Goal: Transaction & Acquisition: Purchase product/service

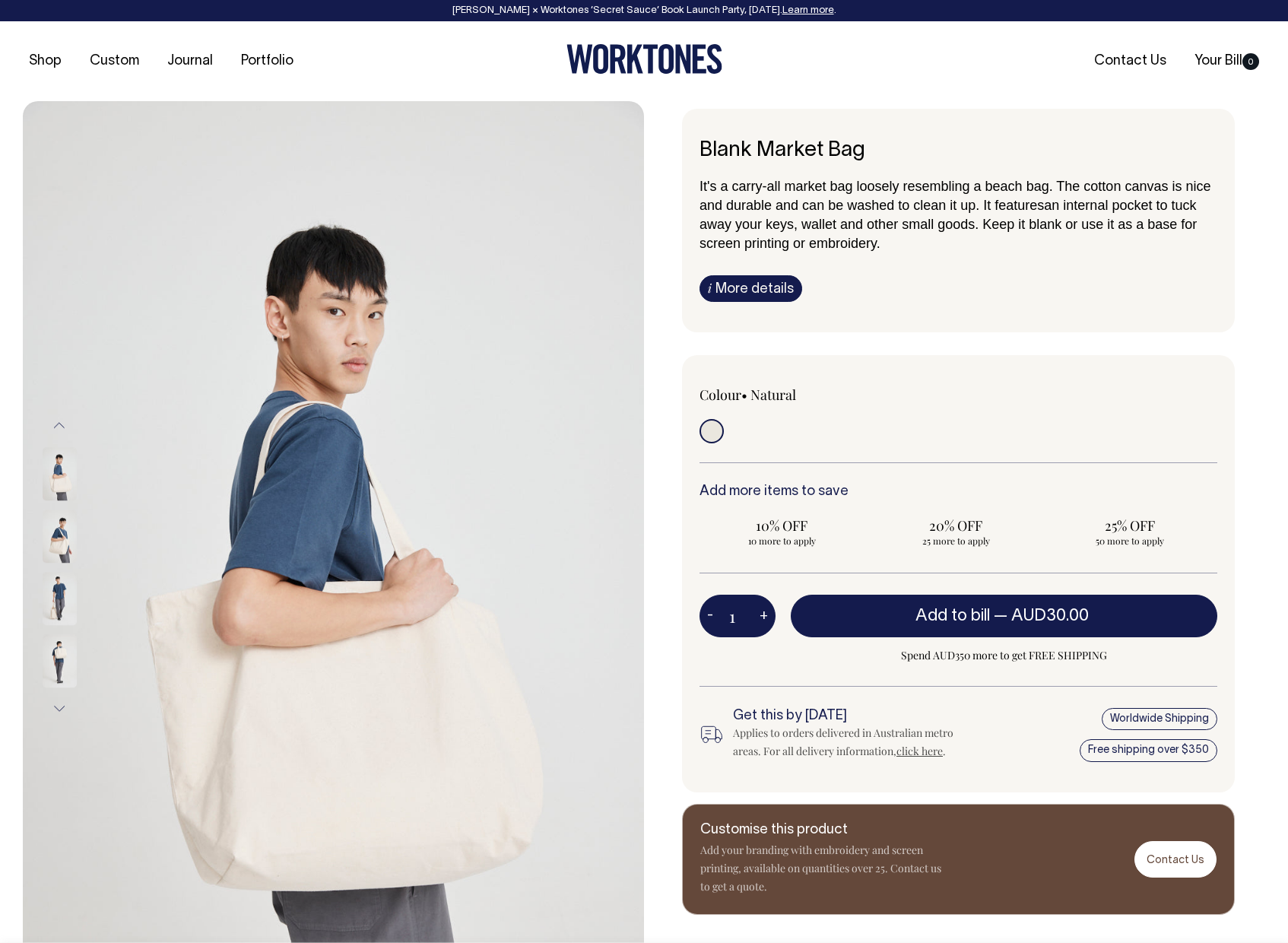
click at [65, 659] on img at bounding box center [59, 661] width 34 height 54
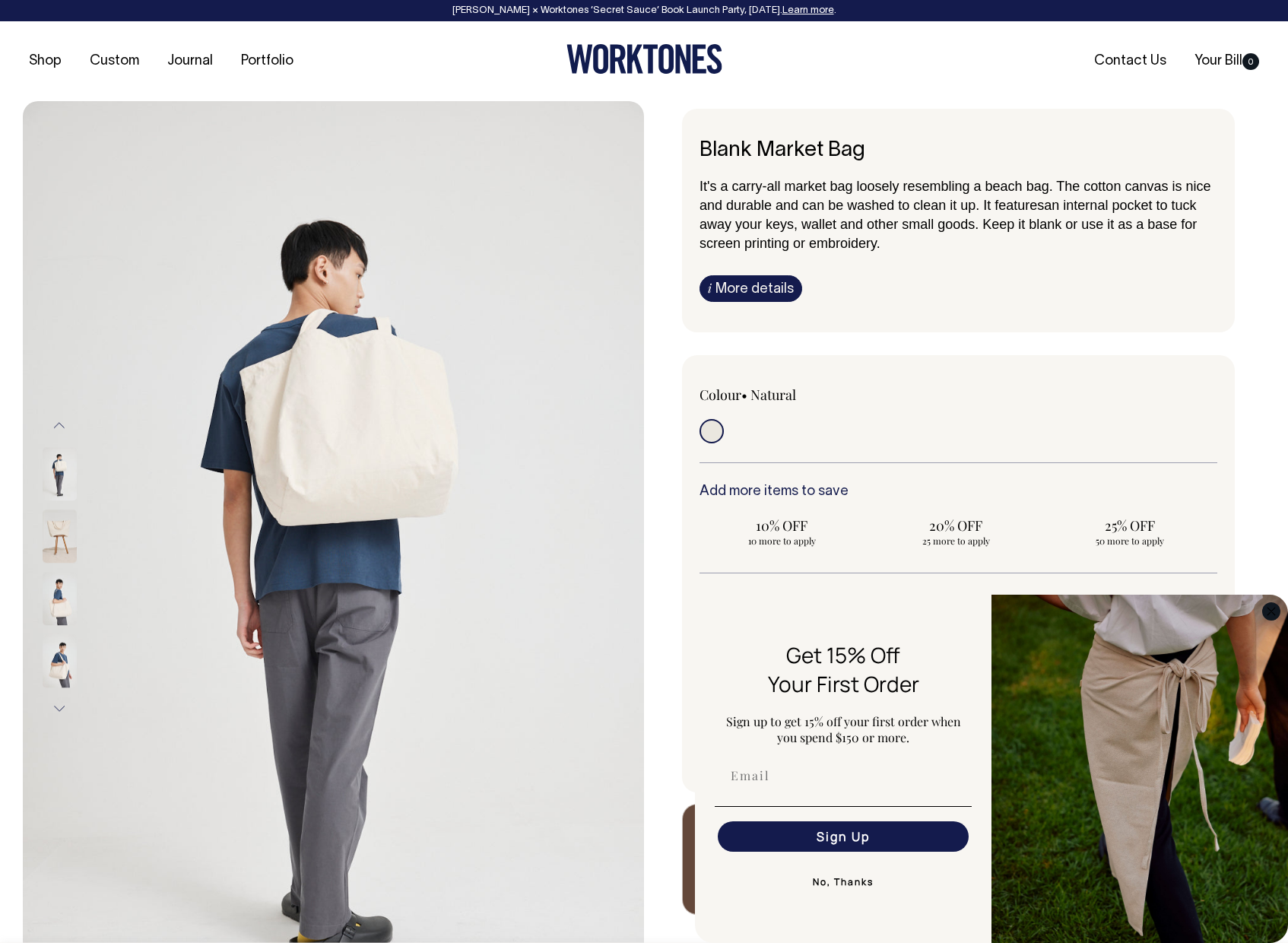
click at [1269, 612] on circle "Close dialog" at bounding box center [1272, 611] width 17 height 17
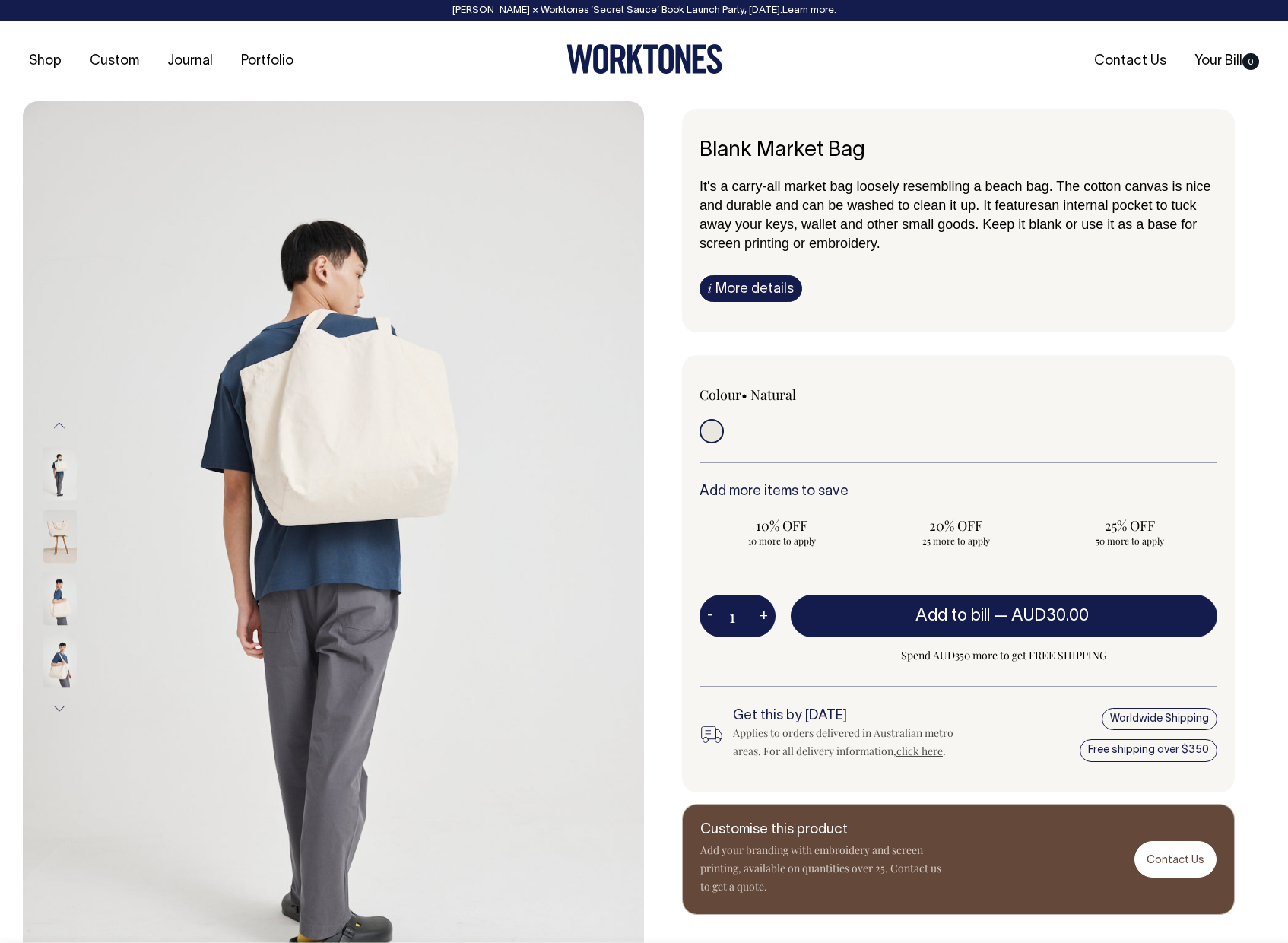
click at [61, 605] on img at bounding box center [59, 598] width 34 height 54
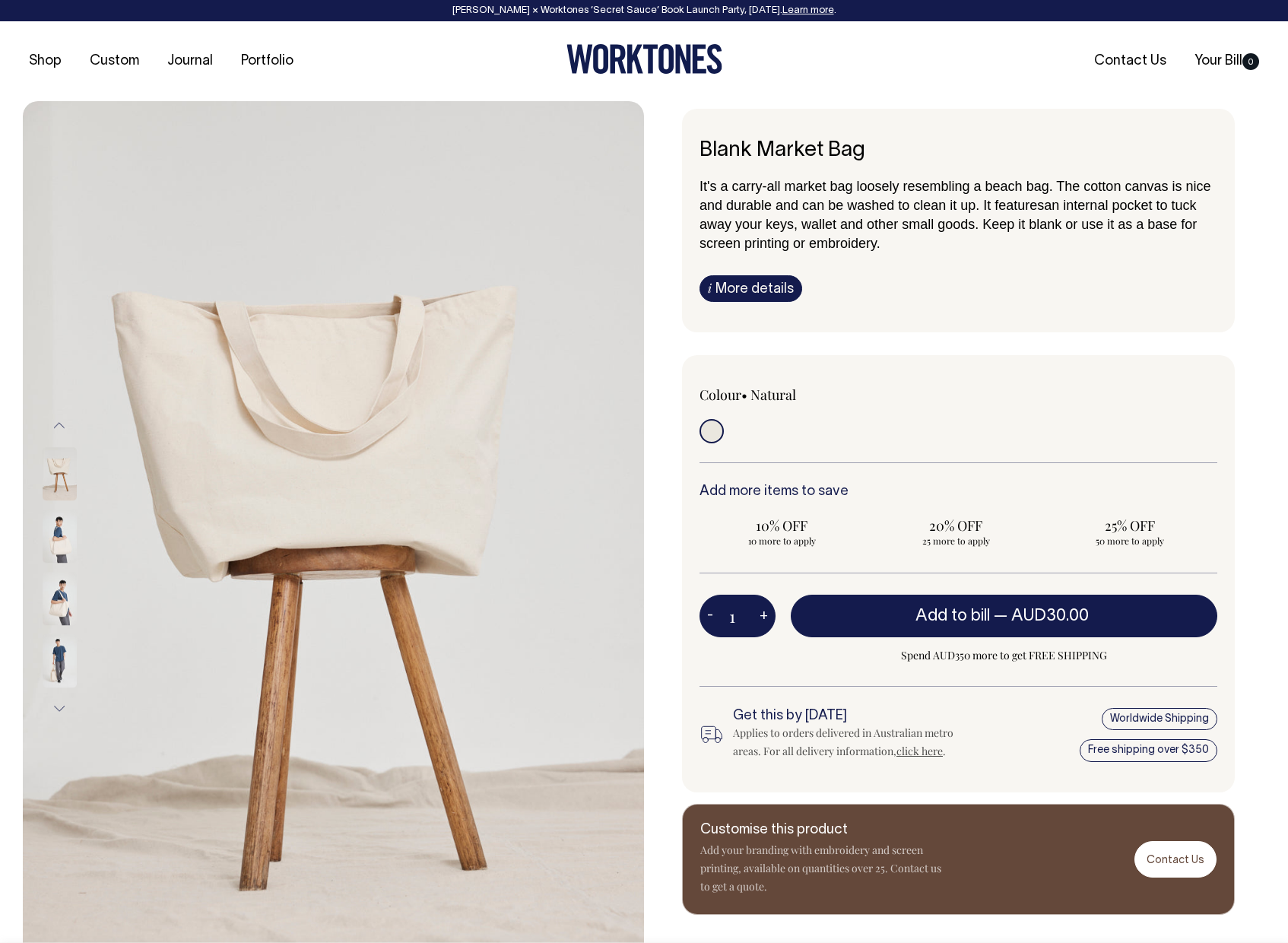
click at [57, 492] on div at bounding box center [80, 380] width 76 height 873
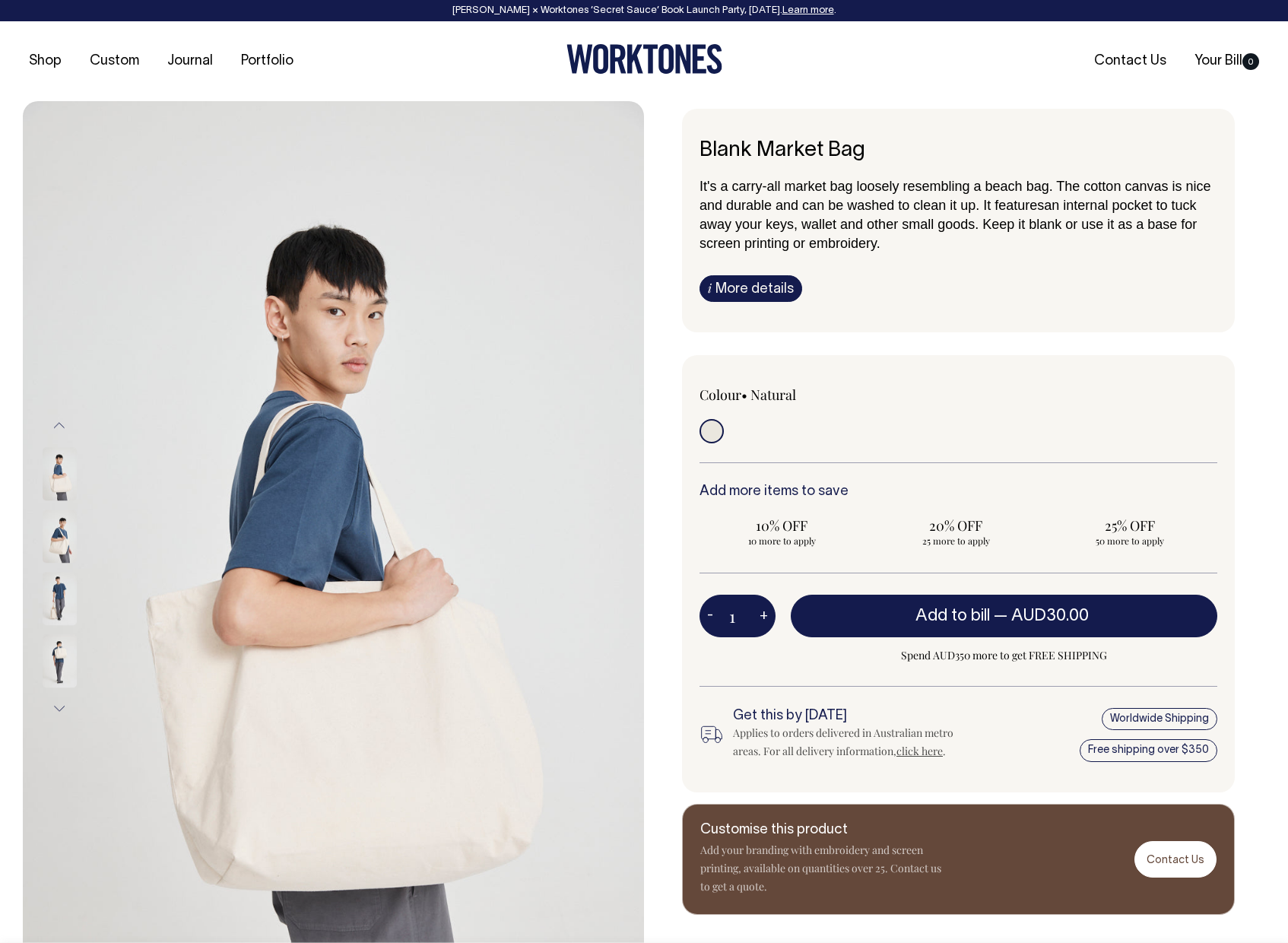
click at [58, 422] on button "Previous" at bounding box center [59, 425] width 23 height 34
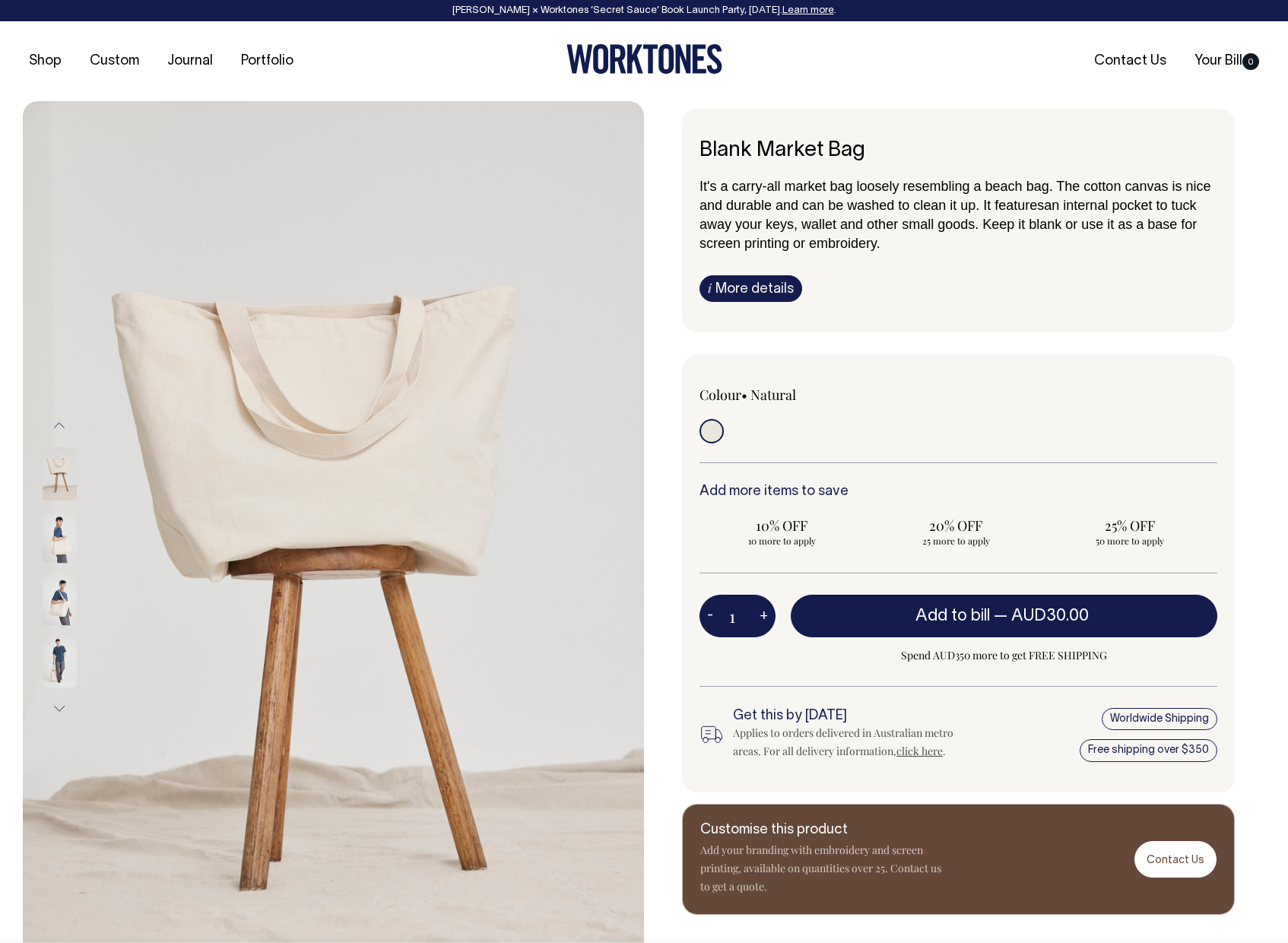
click at [51, 472] on img at bounding box center [59, 474] width 34 height 54
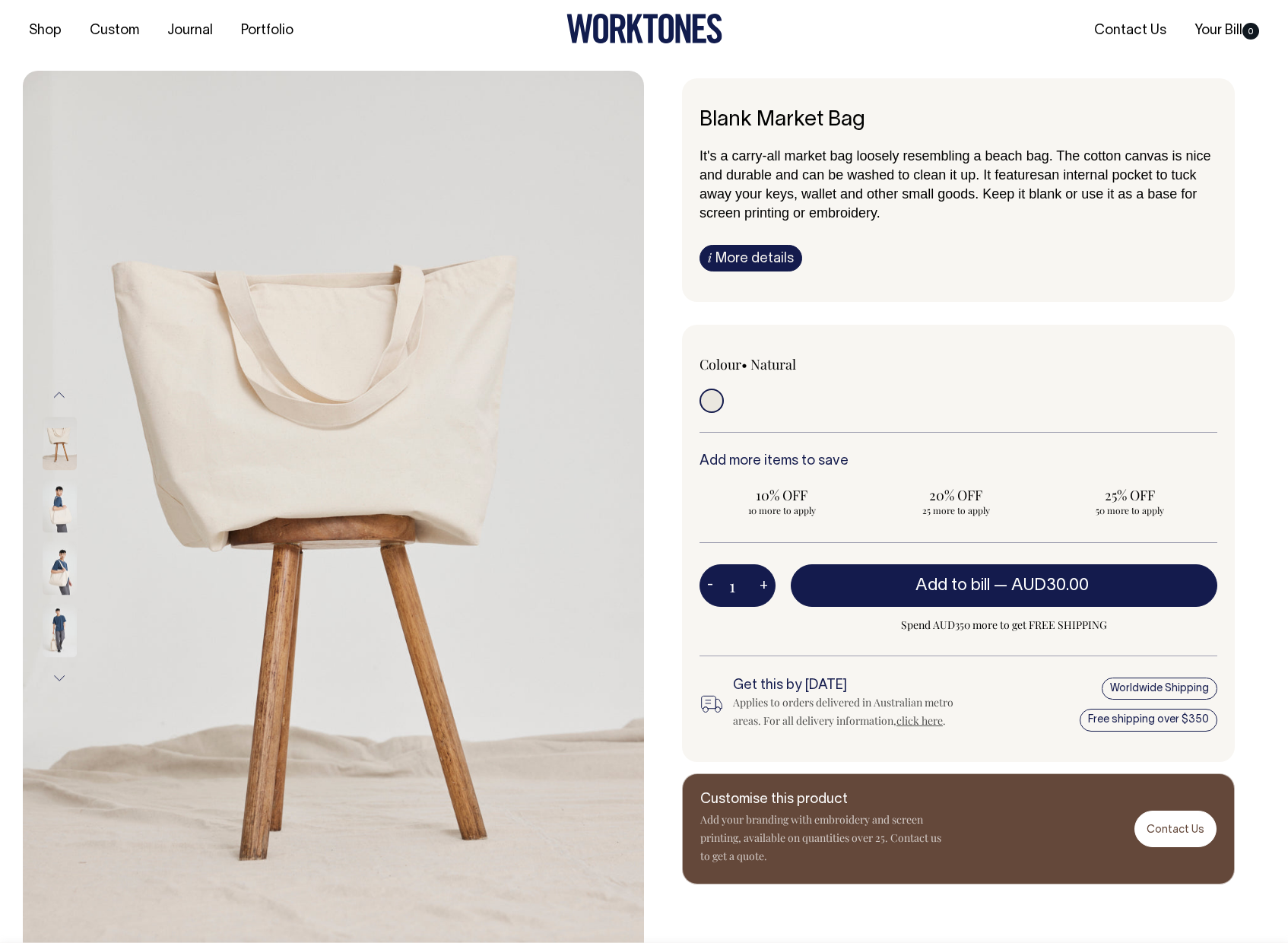
scroll to position [61, 0]
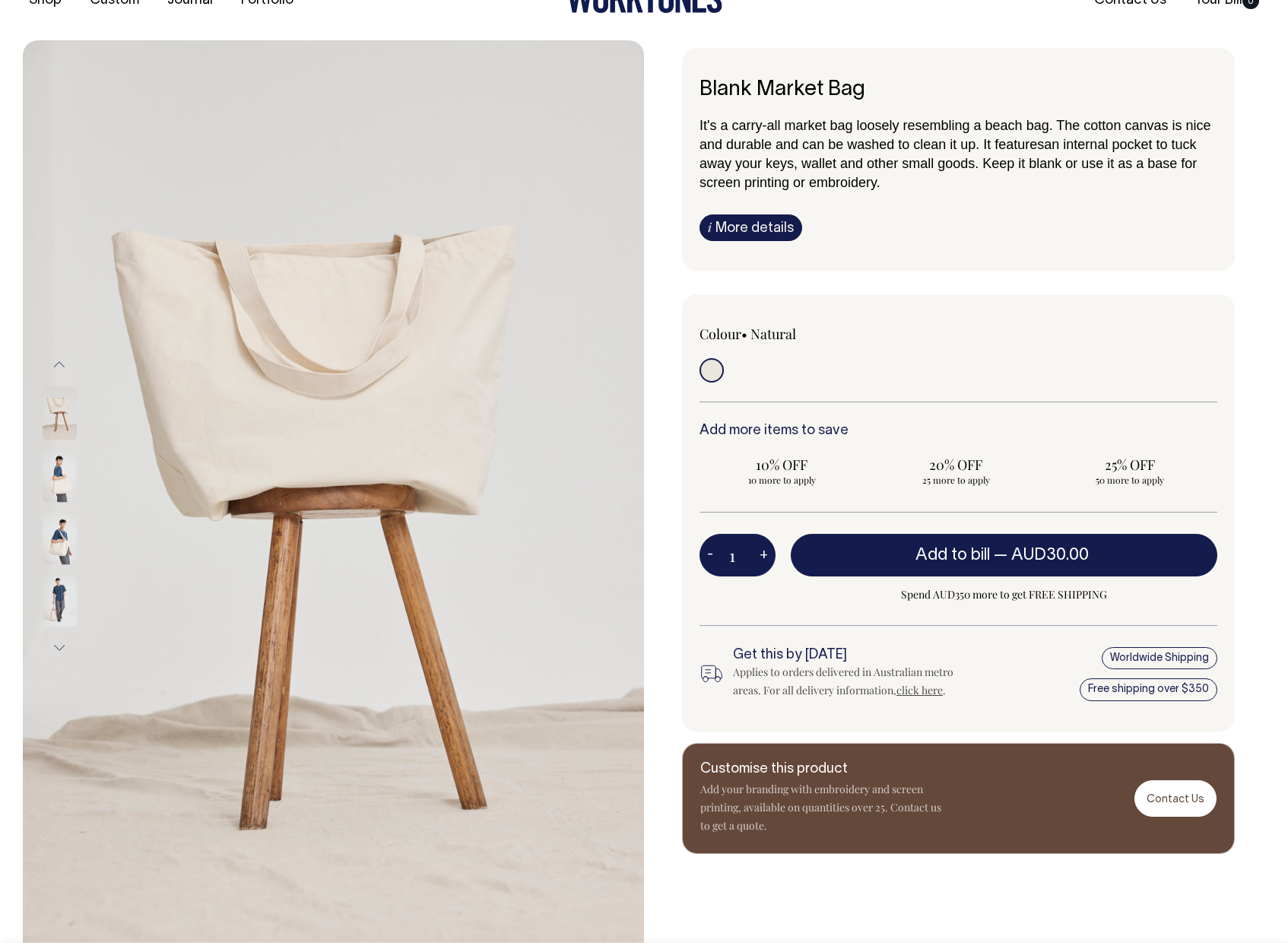
click at [51, 472] on img at bounding box center [59, 475] width 34 height 54
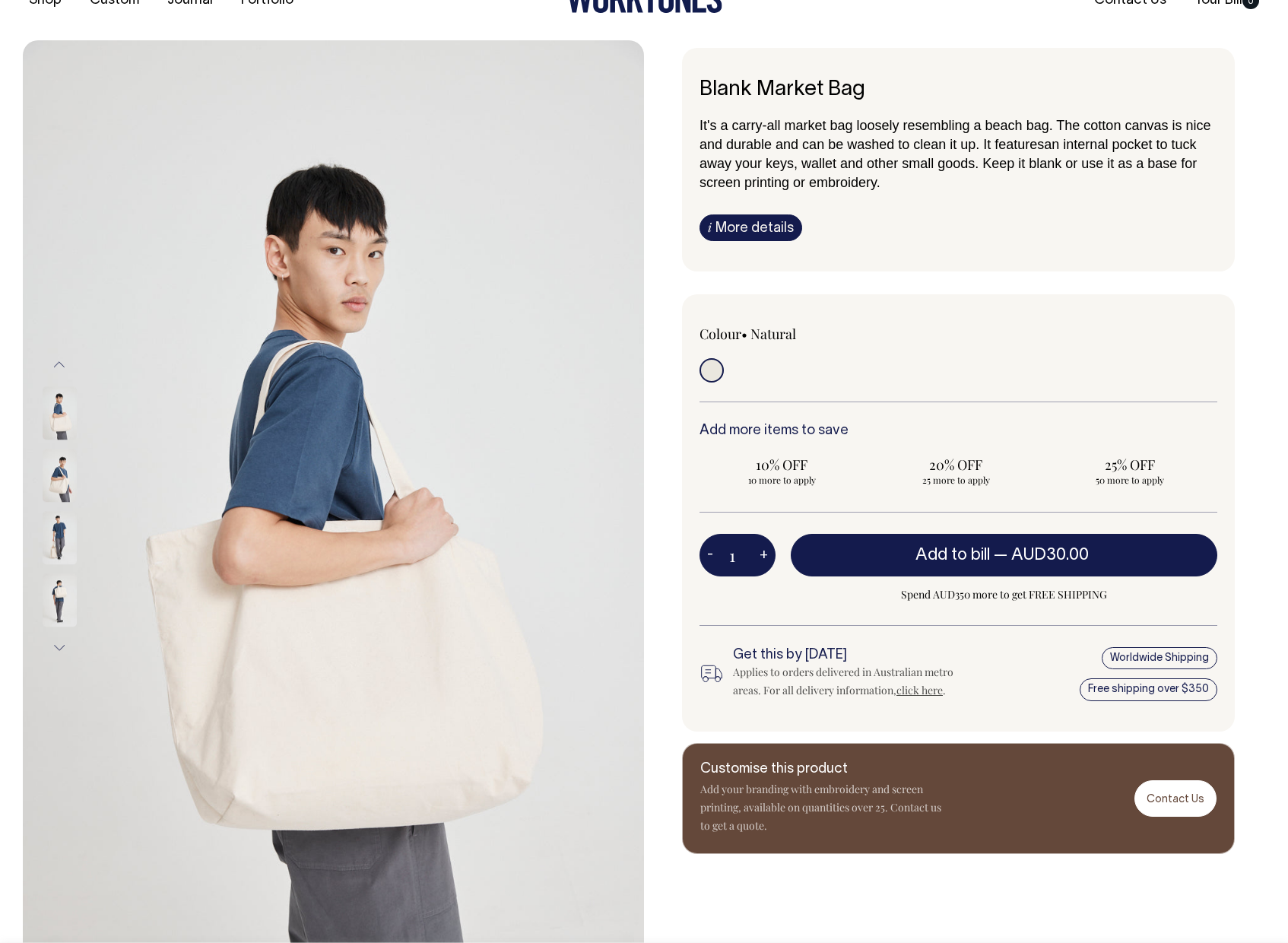
click at [59, 476] on img at bounding box center [59, 475] width 34 height 54
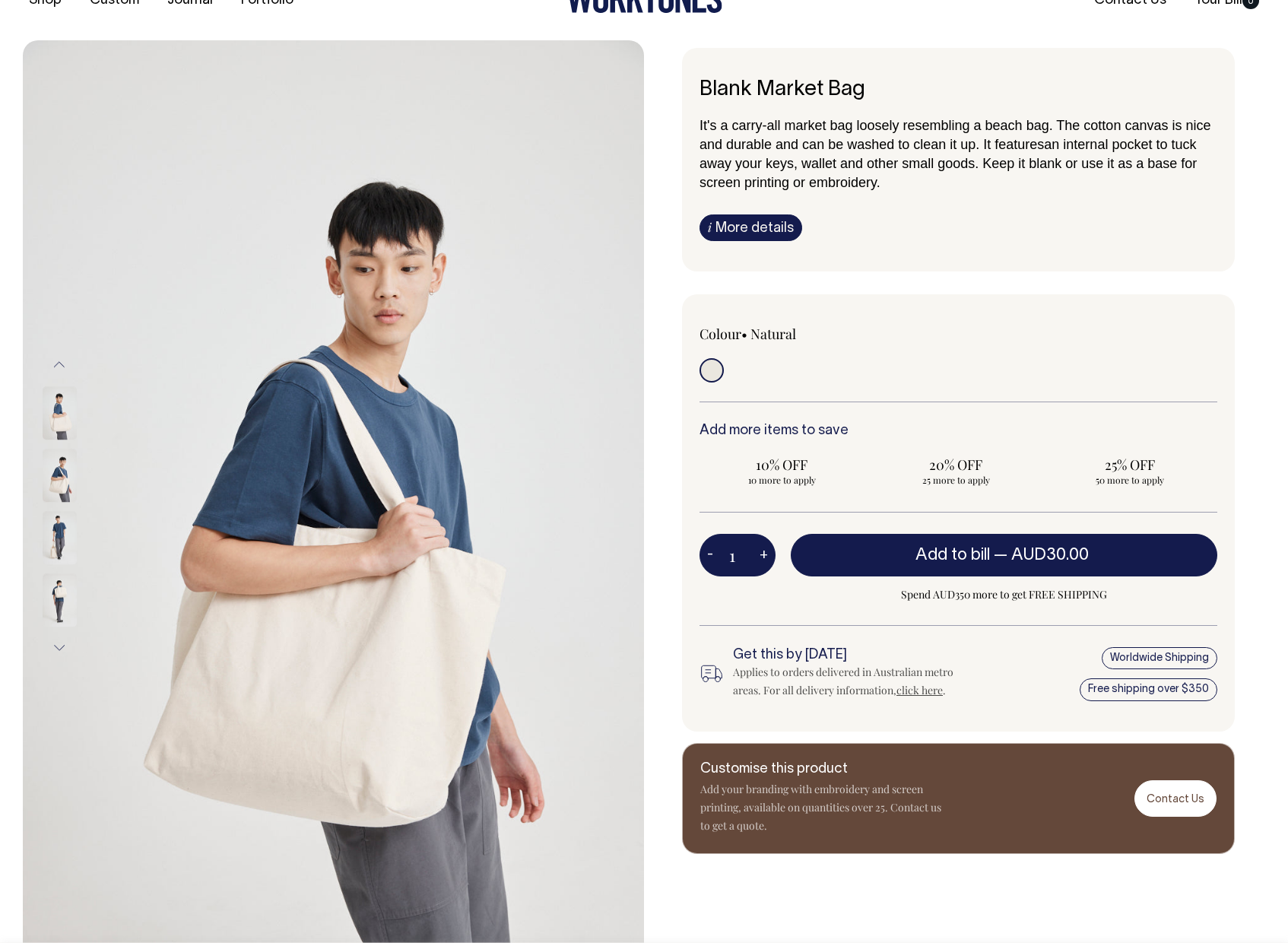
click at [59, 424] on div at bounding box center [80, 412] width 76 height 62
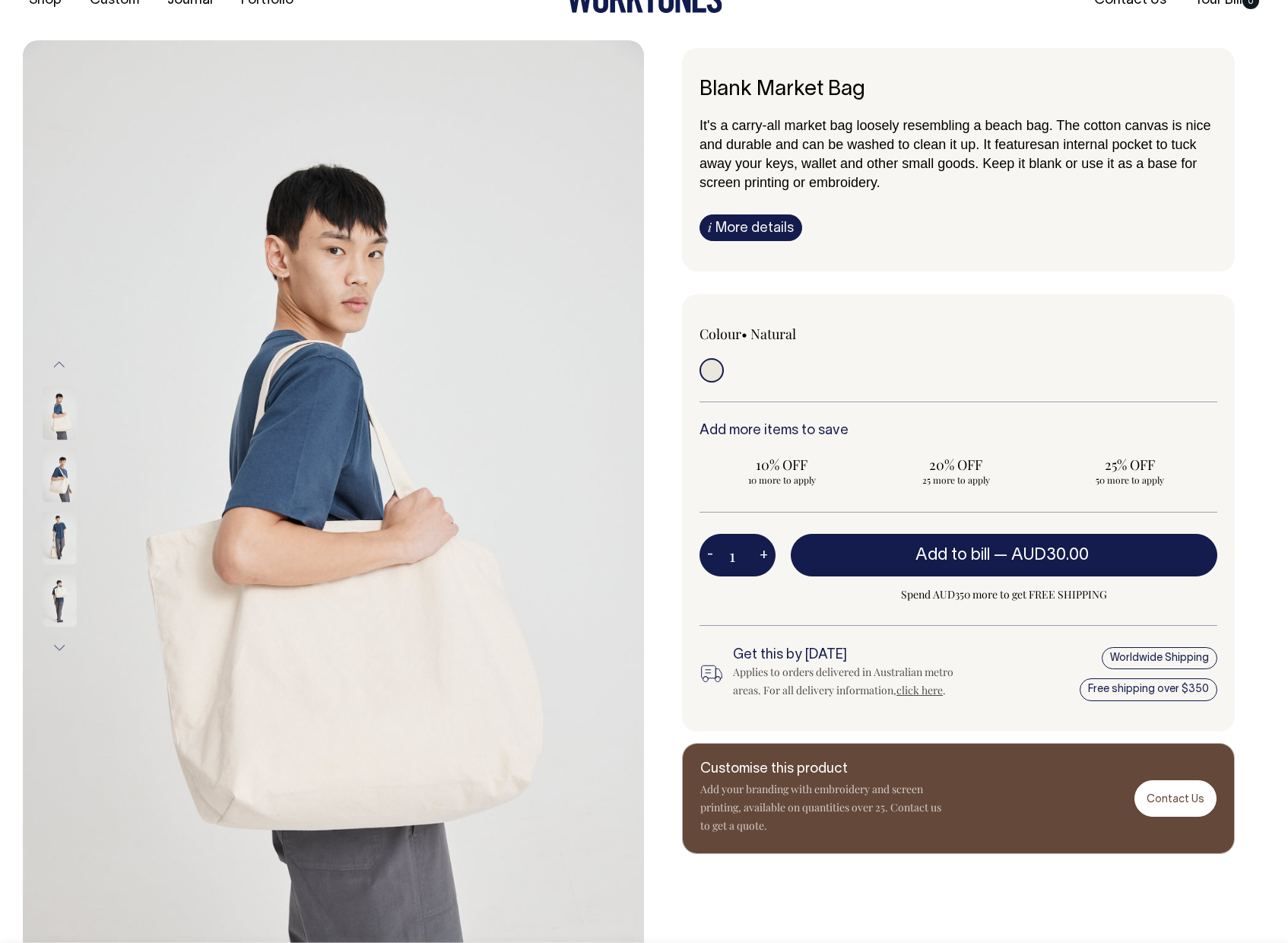
click at [61, 420] on img at bounding box center [59, 413] width 34 height 54
click at [51, 531] on img at bounding box center [59, 538] width 34 height 54
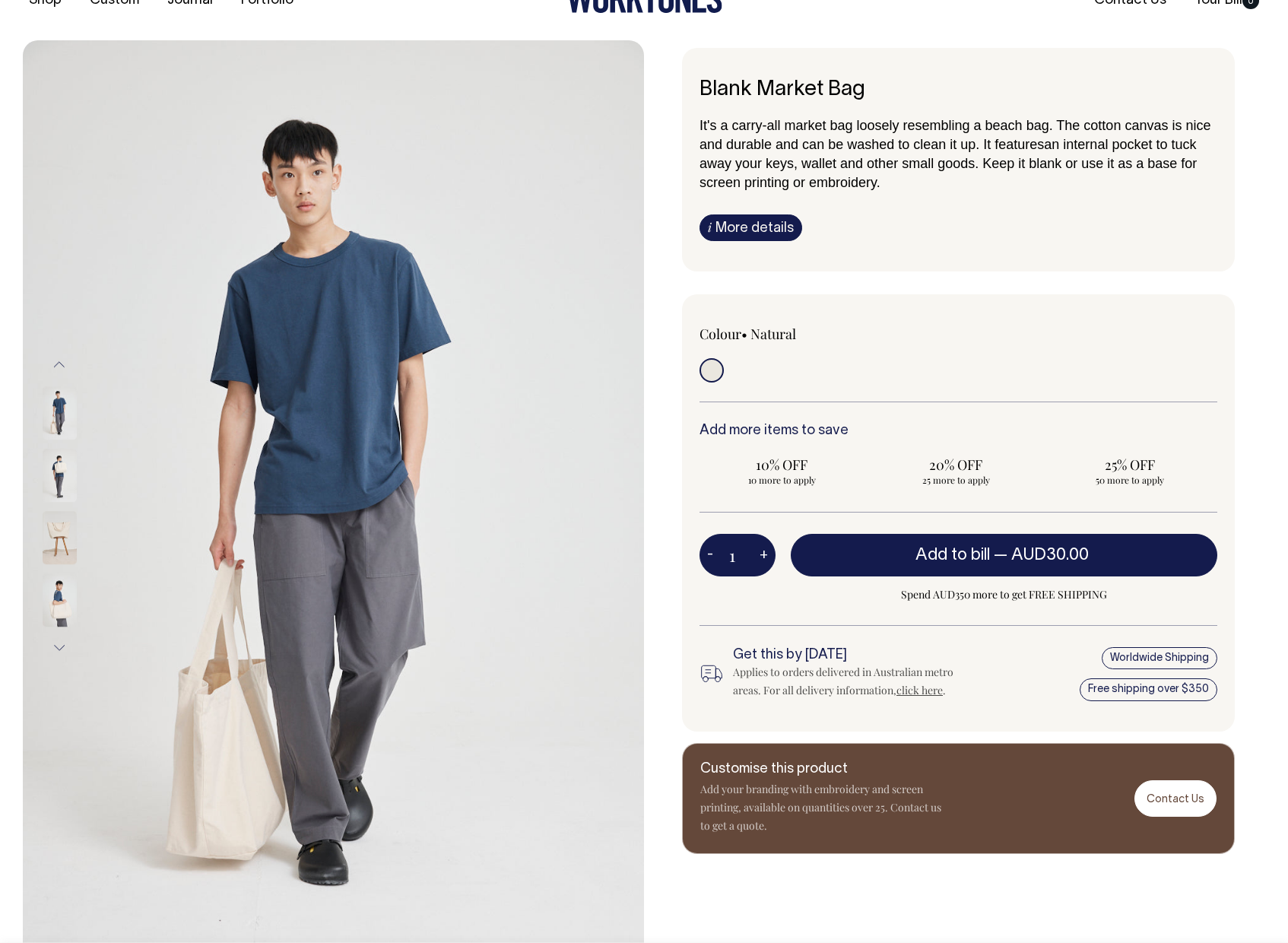
click at [67, 490] on img at bounding box center [59, 475] width 34 height 54
